Goal: Find specific page/section: Find specific page/section

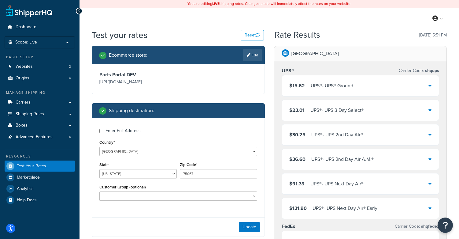
select select "[GEOGRAPHIC_DATA]"
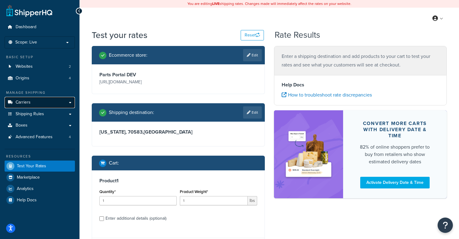
click at [20, 103] on span "Carriers" at bounding box center [23, 102] width 15 height 5
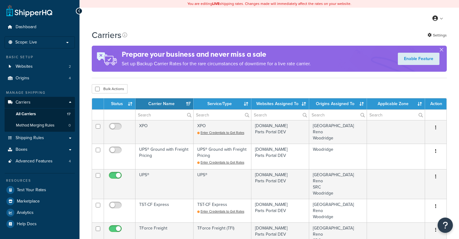
select select "15"
